Goal: Task Accomplishment & Management: Use online tool/utility

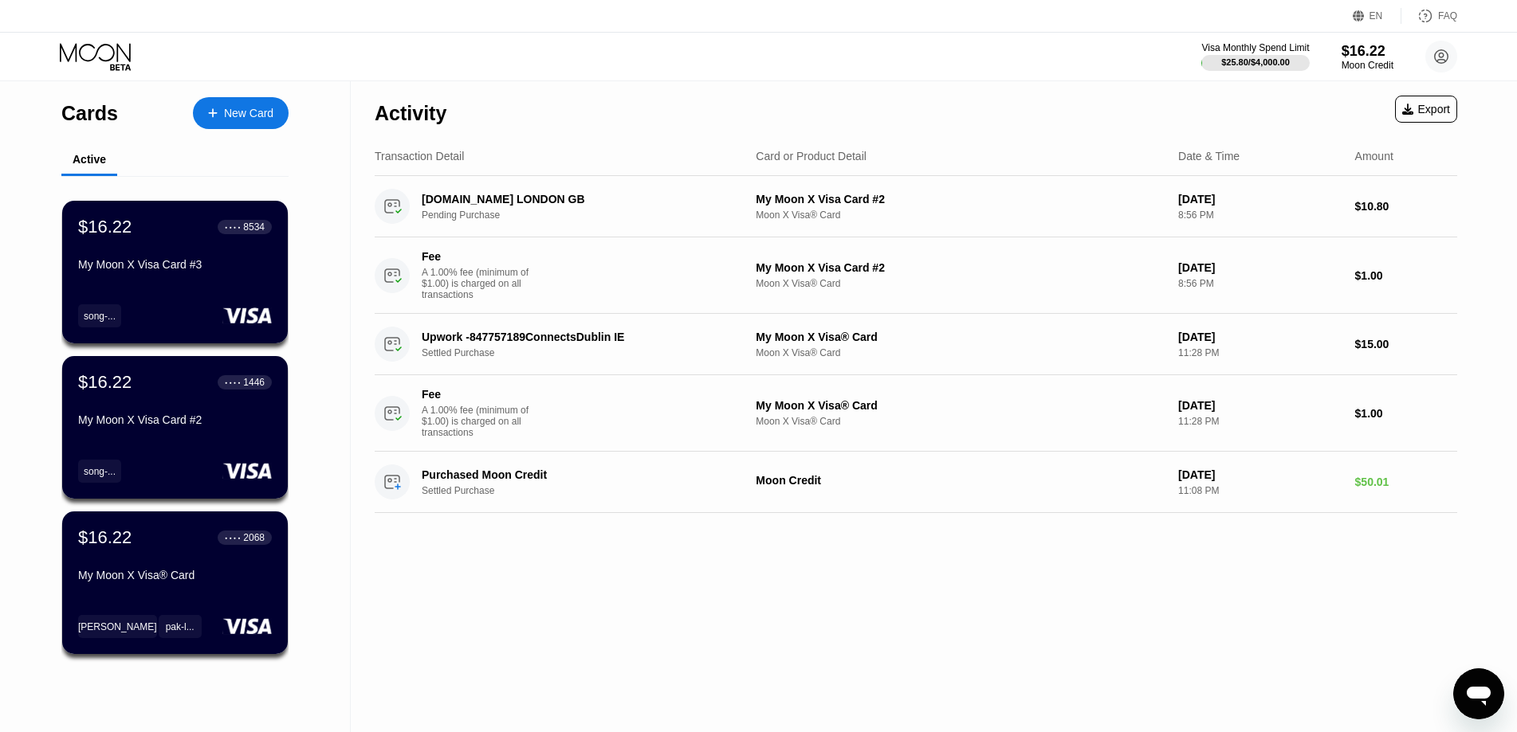
click at [118, 60] on icon at bounding box center [95, 52] width 71 height 18
click at [96, 62] on icon at bounding box center [97, 57] width 74 height 28
click at [691, 563] on div "Activity Export Transaction Detail Card or Product Detail Date & Time Amount [D…" at bounding box center [916, 406] width 1130 height 651
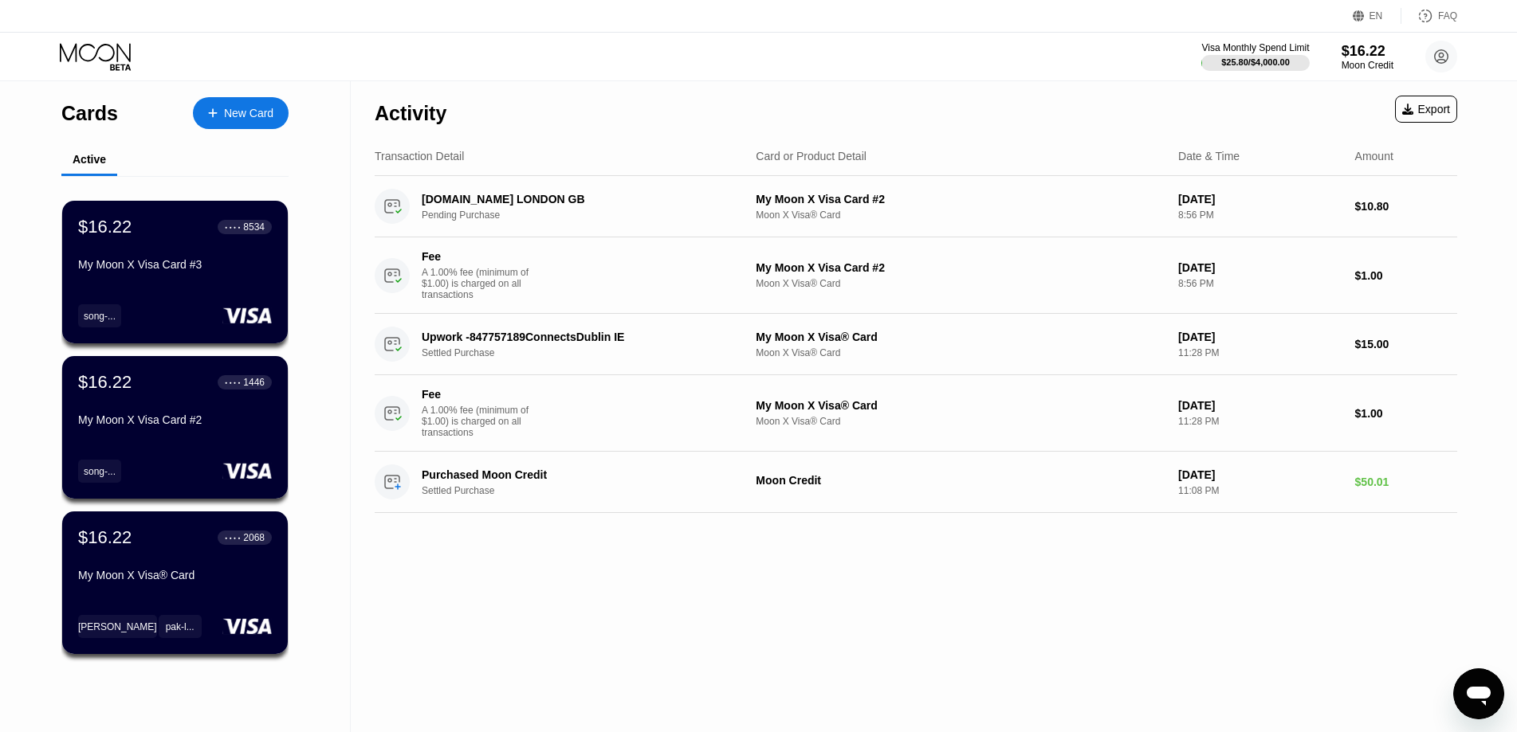
click at [691, 563] on div "Activity Export Transaction Detail Card or Product Detail Date & Time Amount [D…" at bounding box center [916, 406] width 1130 height 651
